Goal: Navigation & Orientation: Find specific page/section

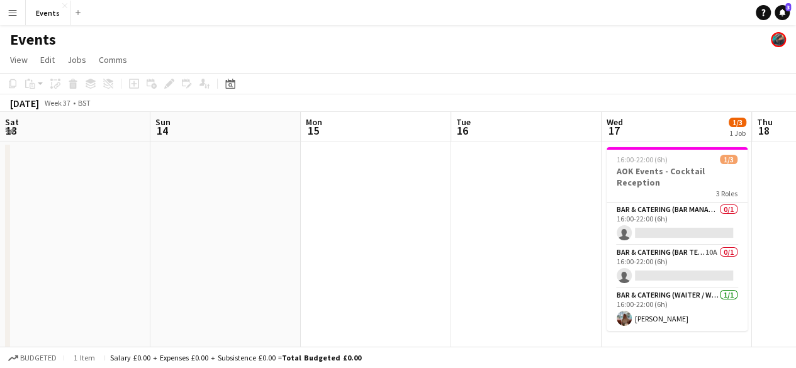
scroll to position [0, 291]
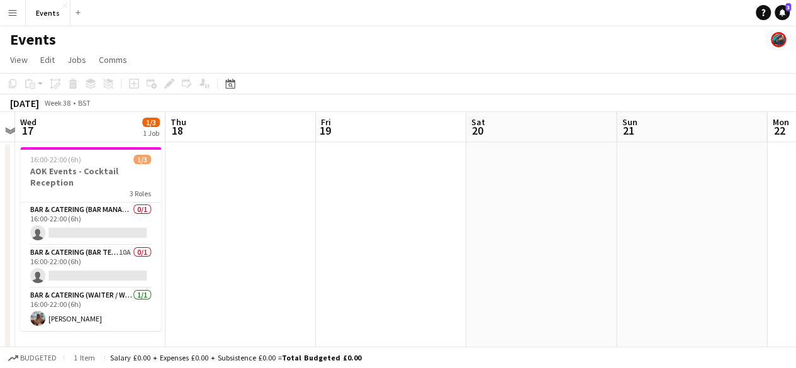
drag, startPoint x: 584, startPoint y: 257, endPoint x: 288, endPoint y: 256, distance: 295.6
click at [288, 256] on app-calendar-viewport "Sat 13 Sun 14 Mon 15 Tue 16 Wed 17 1/3 1 Job Thu 18 Fri 19 Sat 20 Sun 21 Mon 22…" at bounding box center [398, 263] width 796 height 303
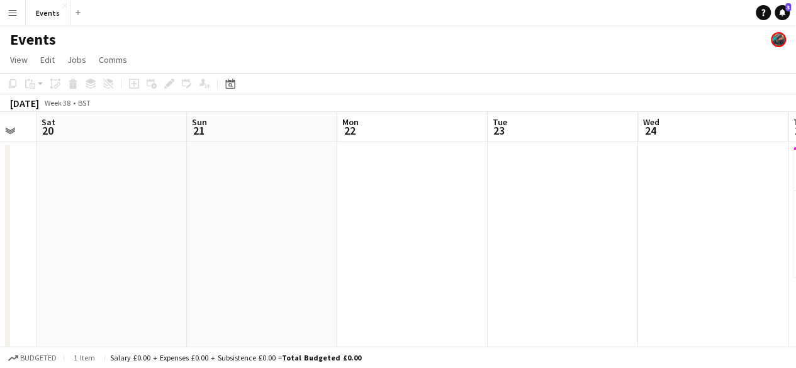
scroll to position [0, 361]
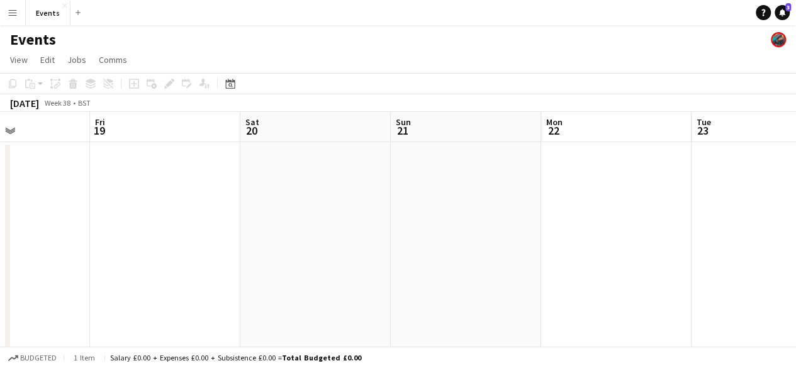
drag, startPoint x: 736, startPoint y: 260, endPoint x: 510, endPoint y: 288, distance: 227.5
click at [510, 288] on app-calendar-viewport "Tue 16 Wed 17 1/3 1 Job Thu 18 Fri 19 Sat 20 Sun 21 Mon 22 Tue 23 Wed 24 Thu 25…" at bounding box center [398, 264] width 796 height 304
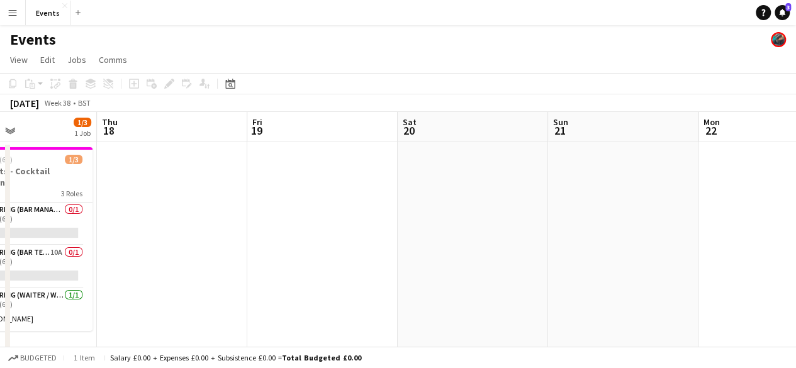
scroll to position [0, 334]
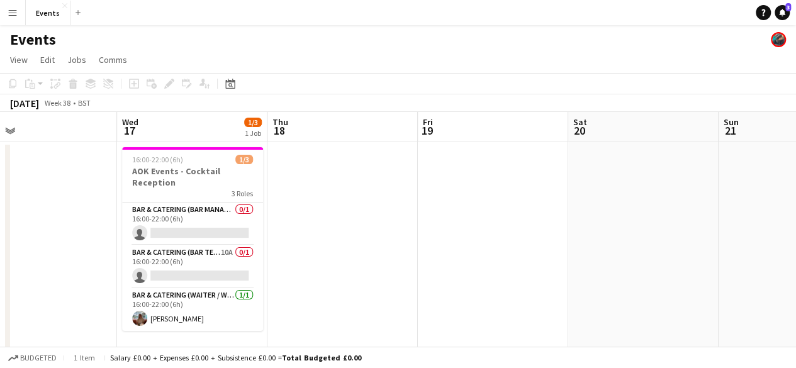
drag, startPoint x: 149, startPoint y: 248, endPoint x: 477, endPoint y: 286, distance: 329.8
click at [477, 286] on app-calendar-viewport "Sun 14 Mon 15 Tue 16 Wed 17 1/3 1 Job Thu 18 Fri 19 Sat 20 Sun 21 Mon 22 Tue 23…" at bounding box center [398, 264] width 796 height 304
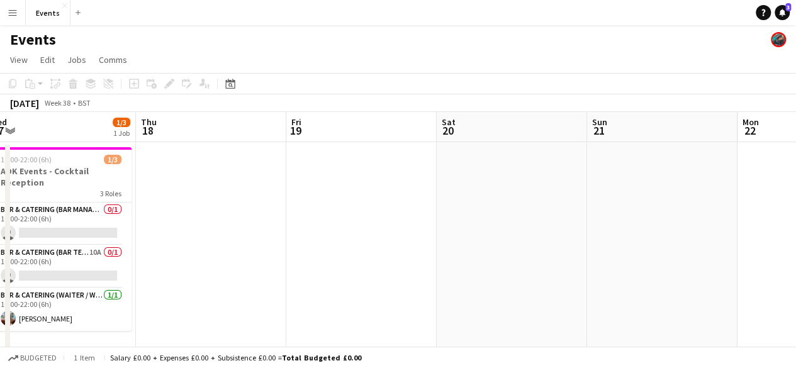
drag, startPoint x: 623, startPoint y: 217, endPoint x: 491, endPoint y: 245, distance: 134.3
click at [491, 245] on app-calendar-viewport "Mon 15 Tue 16 Wed 17 1/3 1 Job Thu 18 Fri 19 Sat 20 Sun 21 Mon 22 Tue 23 Wed 24…" at bounding box center [398, 264] width 796 height 304
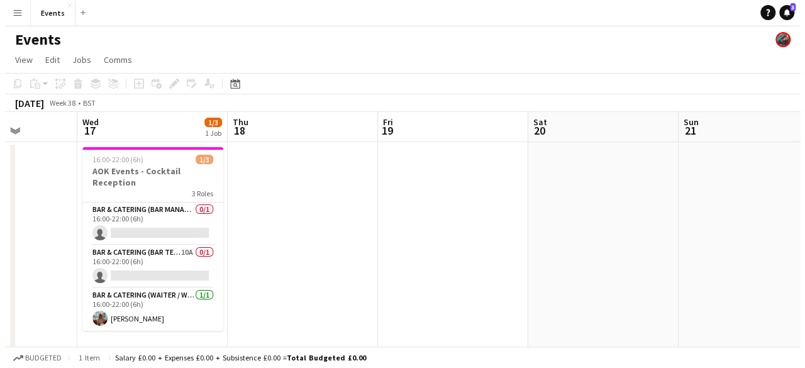
scroll to position [0, 325]
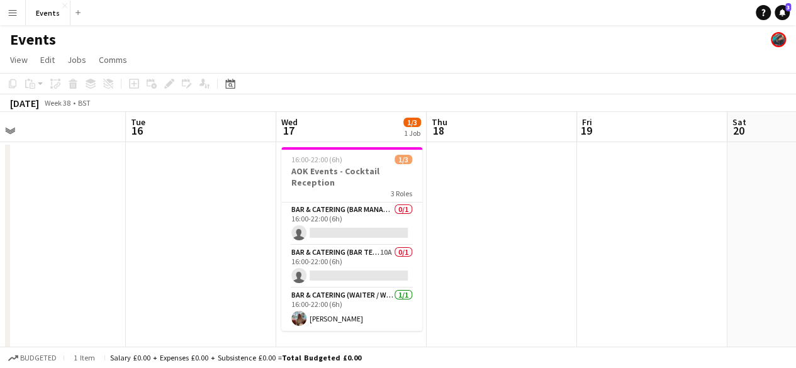
drag, startPoint x: 208, startPoint y: 233, endPoint x: 499, endPoint y: 241, distance: 290.7
click at [499, 241] on app-calendar-viewport "Sat 13 Sun 14 Mon 15 Tue 16 Wed 17 1/3 1 Job Thu 18 Fri 19 Sat 20 Sun 21 Mon 22…" at bounding box center [398, 264] width 796 height 304
click at [11, 16] on app-icon "Menu" at bounding box center [13, 13] width 10 height 10
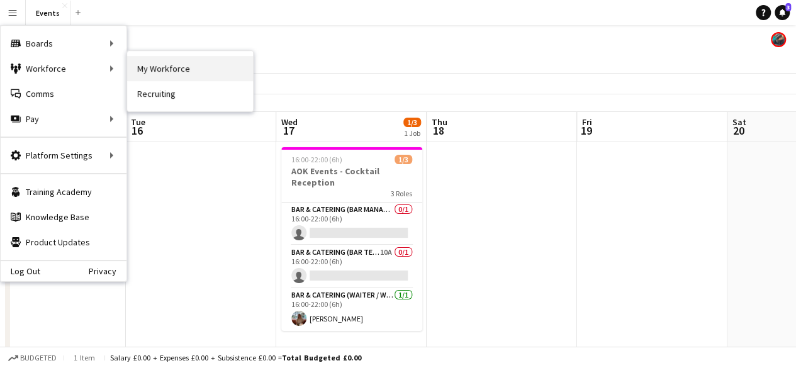
click at [144, 71] on link "My Workforce" at bounding box center [190, 68] width 126 height 25
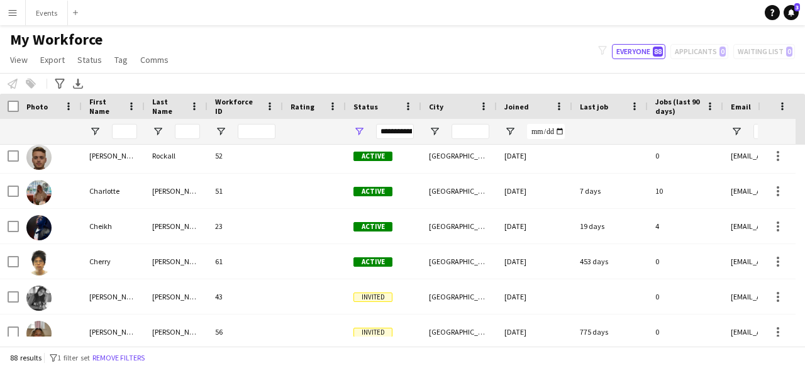
scroll to position [628, 0]
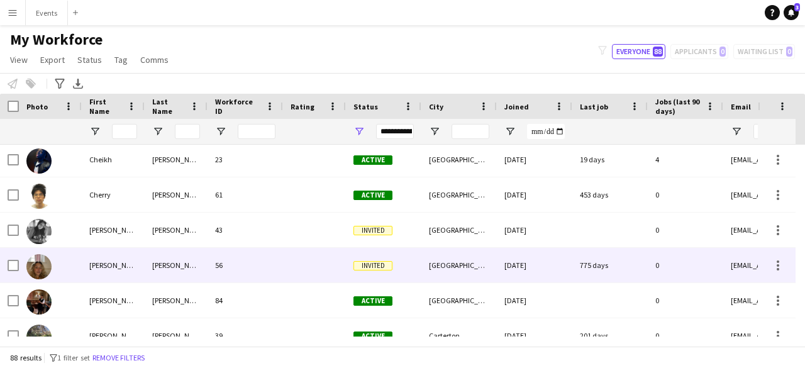
click at [47, 272] on img at bounding box center [38, 266] width 25 height 25
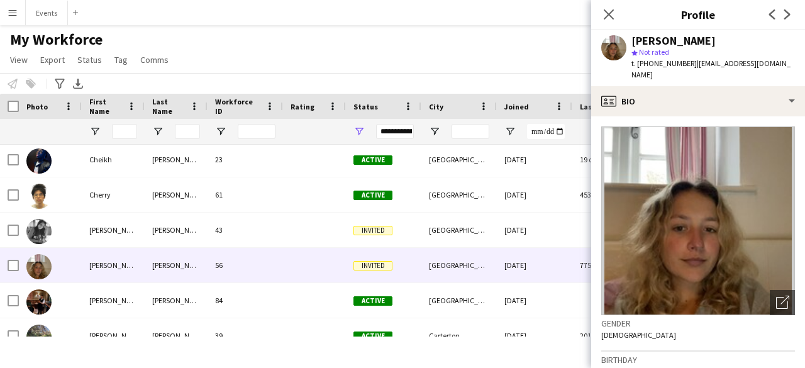
click at [662, 192] on img at bounding box center [698, 220] width 194 height 189
click at [609, 13] on icon at bounding box center [609, 14] width 12 height 12
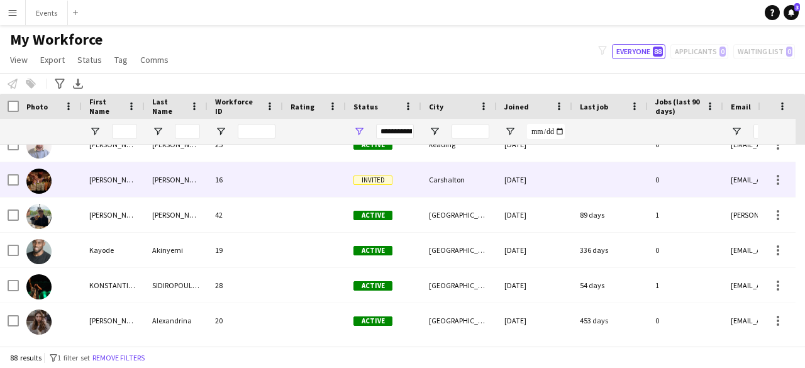
click at [35, 184] on img at bounding box center [38, 181] width 25 height 25
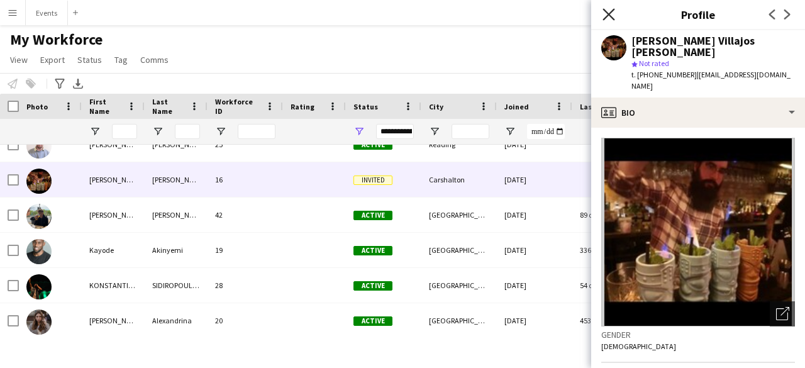
click at [606, 11] on icon at bounding box center [609, 14] width 12 height 12
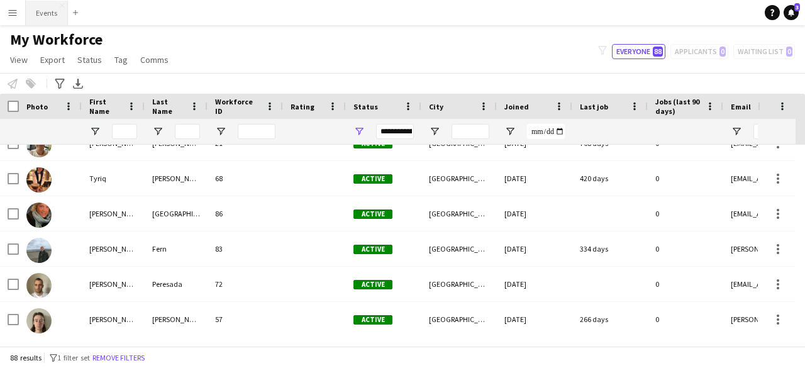
click at [52, 23] on button "Events Close" at bounding box center [47, 13] width 42 height 25
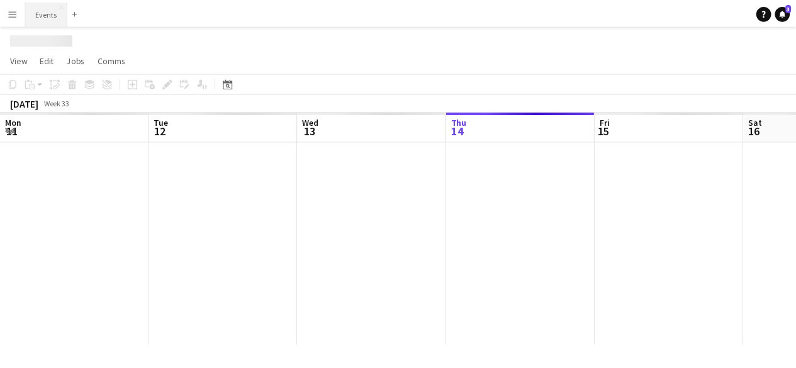
scroll to position [0, 301]
